Goal: Information Seeking & Learning: Understand process/instructions

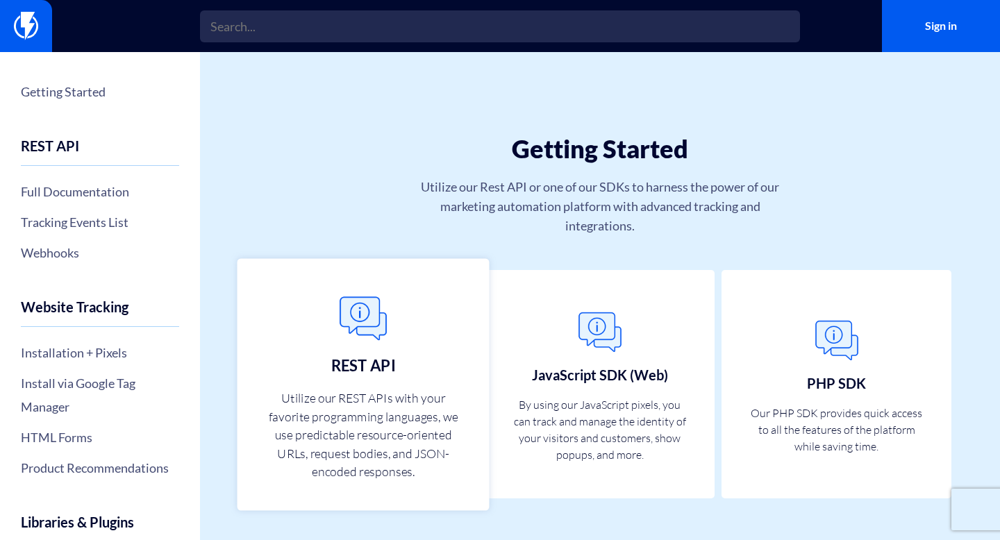
click at [340, 361] on h3 "REST API" at bounding box center [363, 365] width 64 height 17
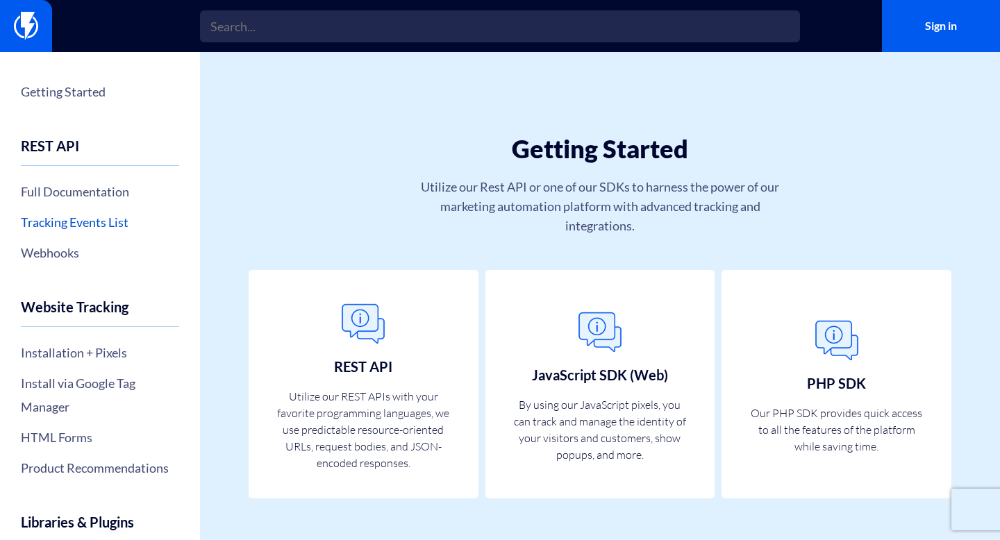
click at [106, 224] on link "Tracking Events List" at bounding box center [100, 222] width 158 height 24
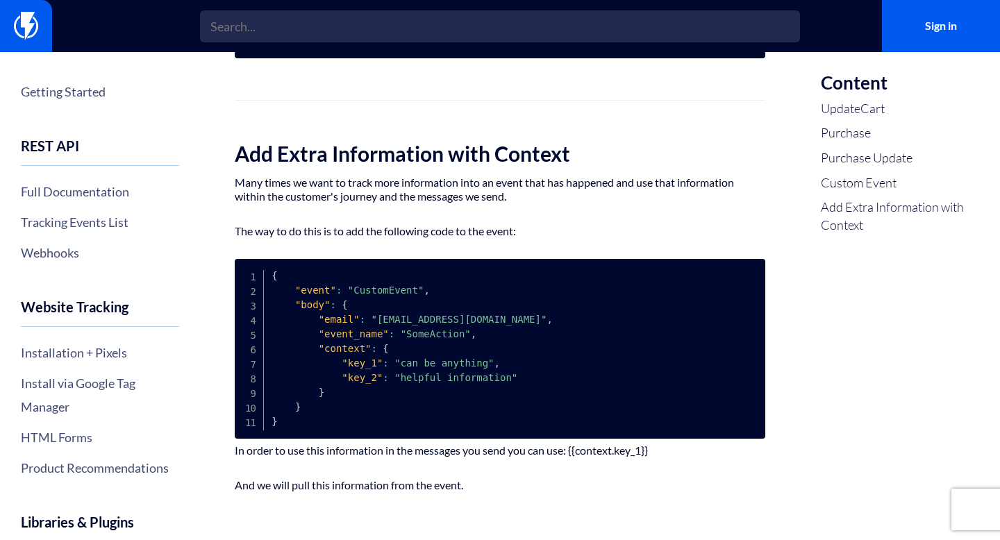
scroll to position [1351, 0]
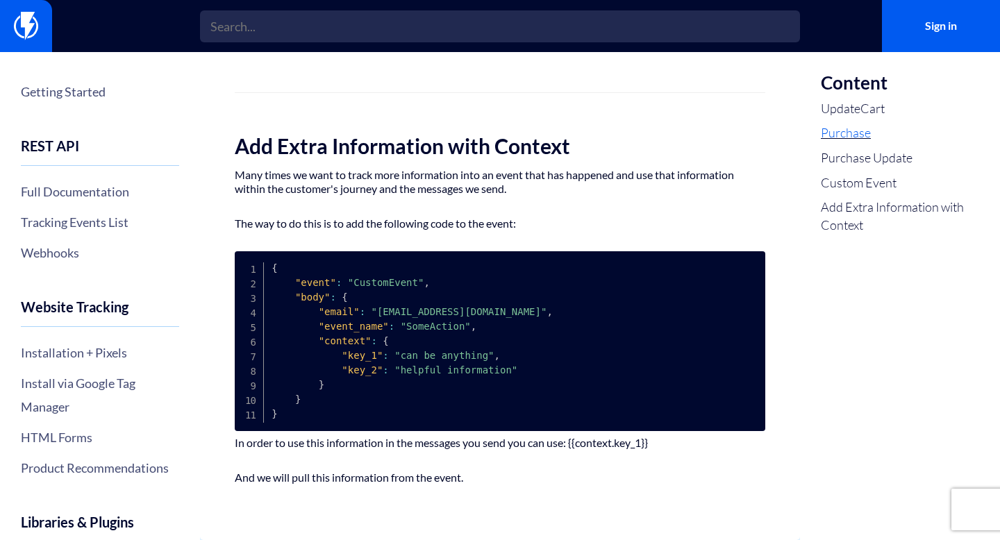
click at [848, 133] on link "Purchase" at bounding box center [900, 133] width 158 height 18
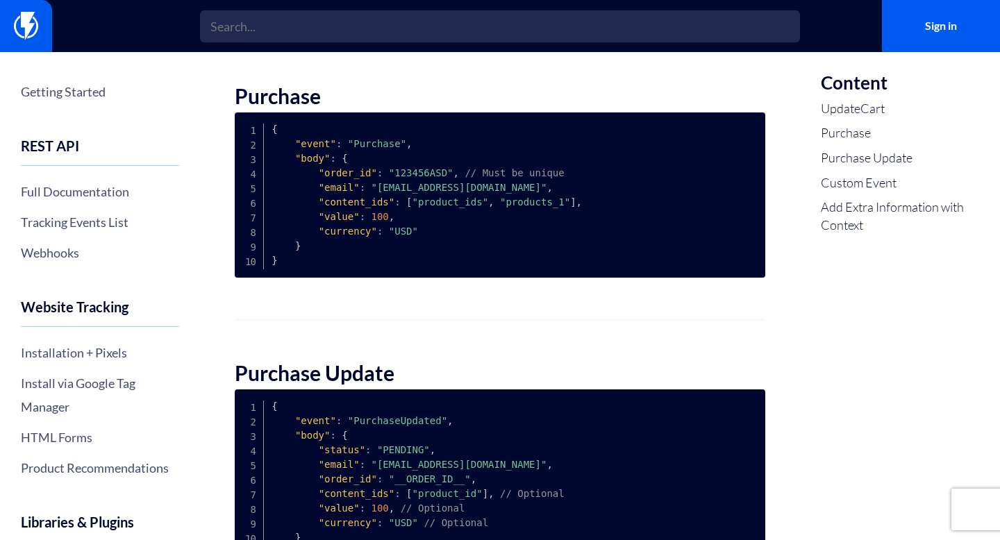
scroll to position [595, 0]
